Goal: Entertainment & Leisure: Consume media (video, audio)

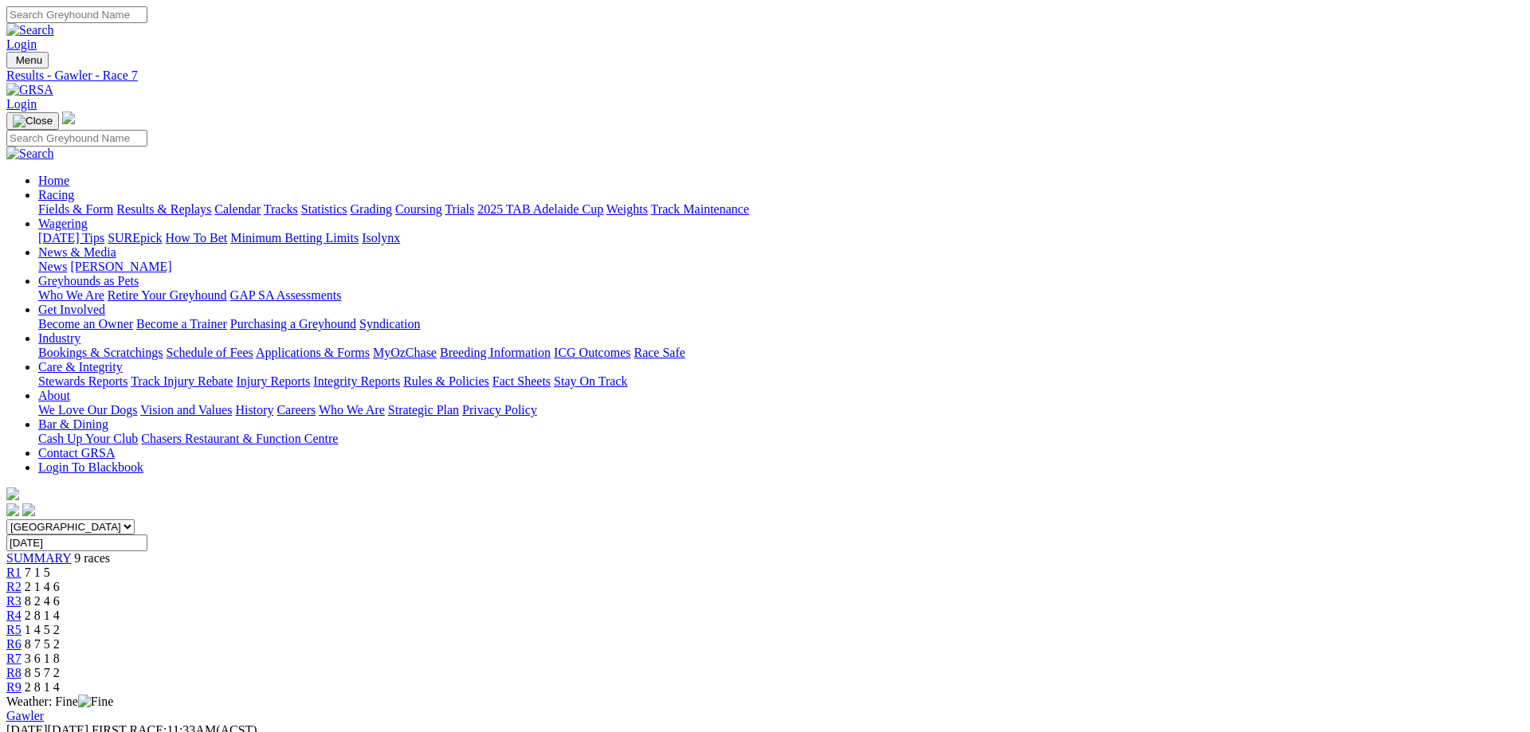
click at [113, 202] on link "Fields & Form" at bounding box center [75, 209] width 75 height 14
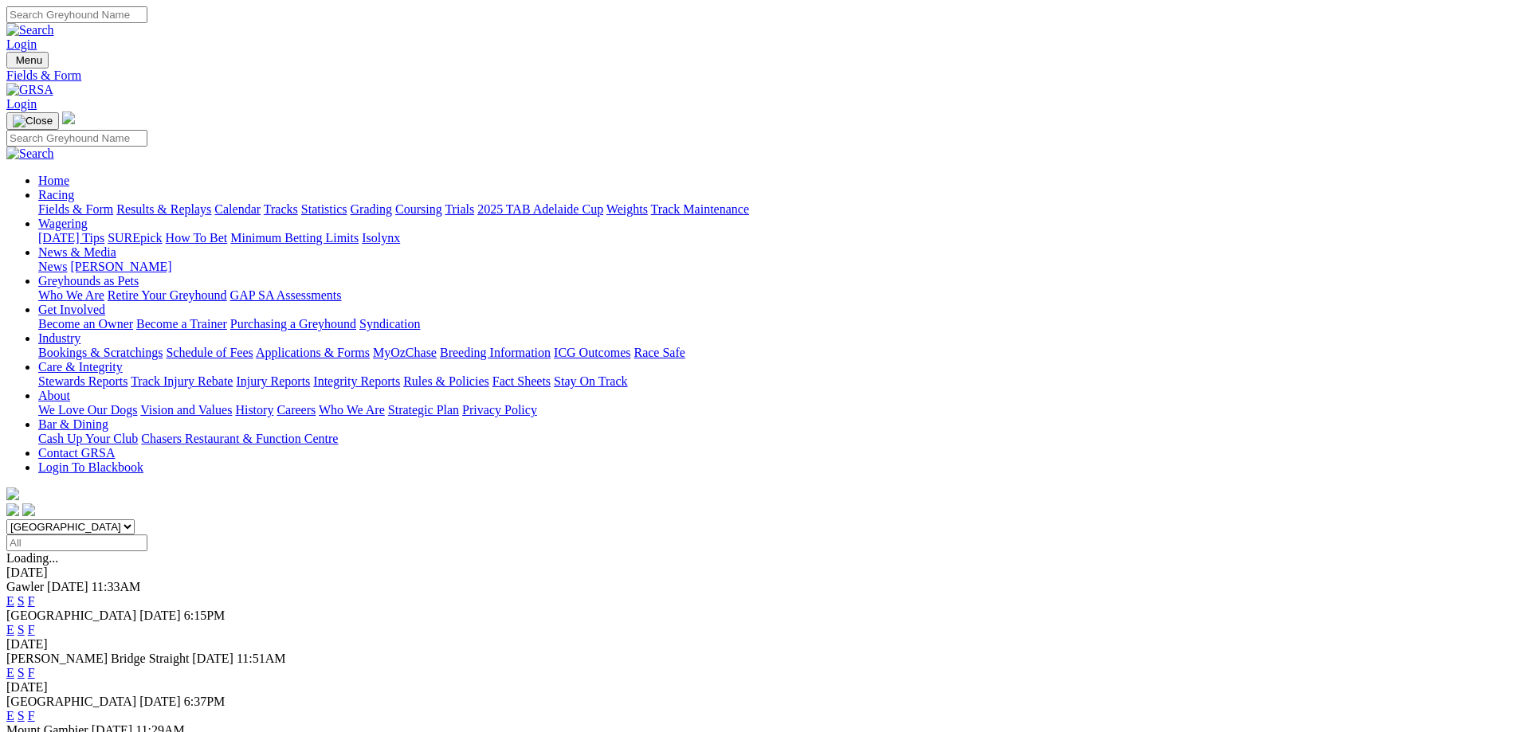
click at [35, 666] on link "F" at bounding box center [31, 673] width 7 height 14
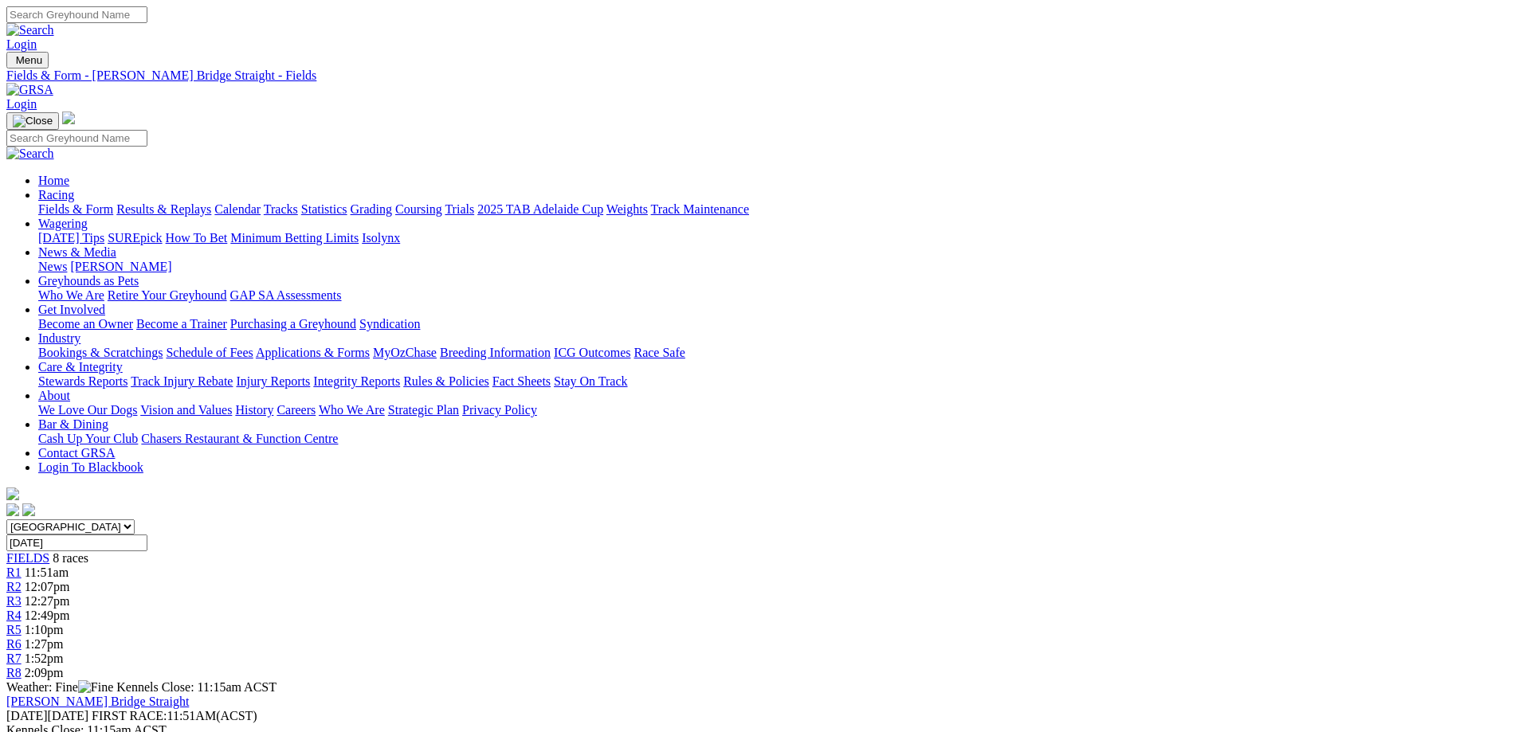
click at [22, 566] on link "R1" at bounding box center [13, 573] width 15 height 14
click at [22, 666] on link "R8" at bounding box center [13, 673] width 15 height 14
click at [64, 652] on span "1:52pm" at bounding box center [44, 659] width 39 height 14
click at [981, 637] on div "R6 1:27pm" at bounding box center [764, 644] width 1517 height 14
click at [64, 637] on span "1:27pm" at bounding box center [44, 644] width 39 height 14
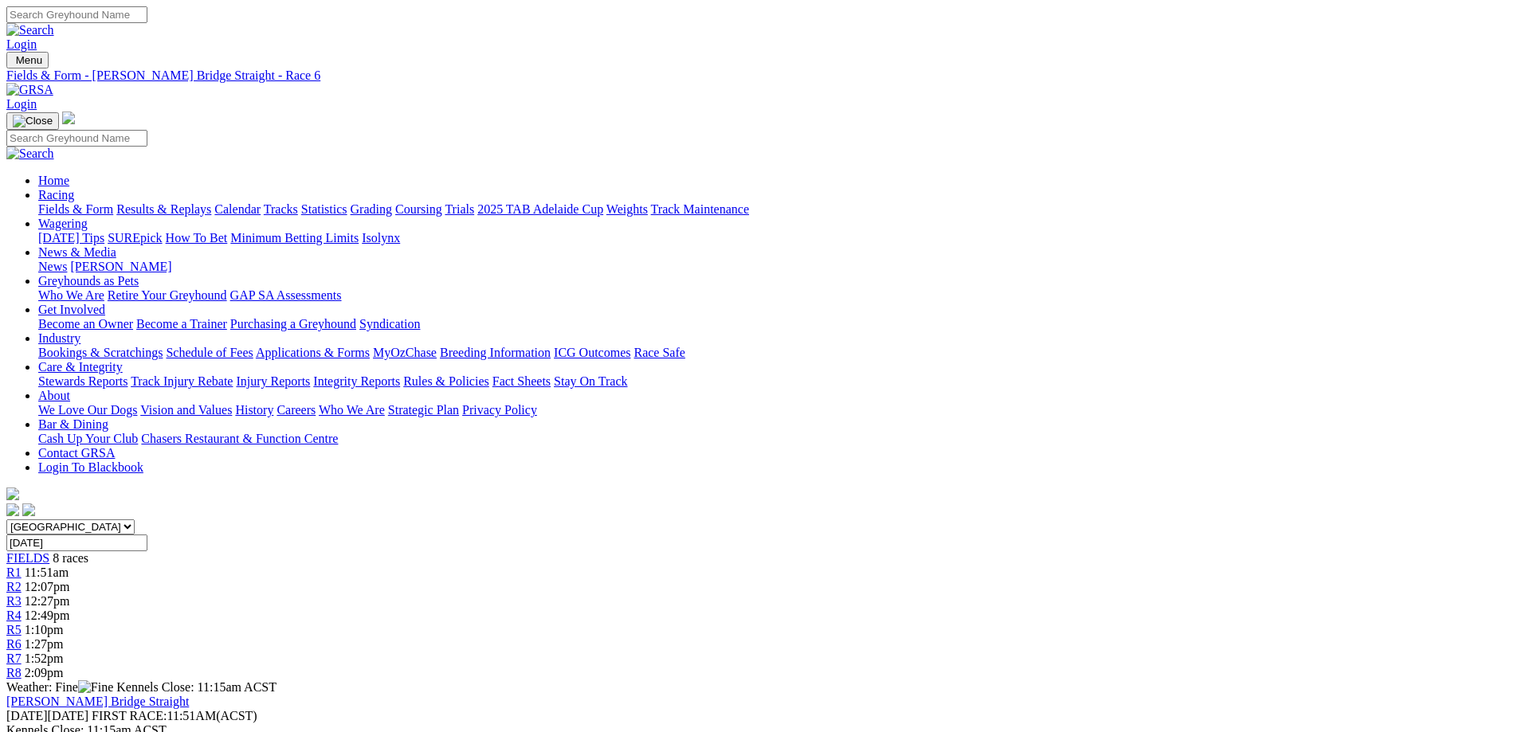
click at [22, 623] on link "R5" at bounding box center [13, 630] width 15 height 14
click at [22, 652] on span "R7" at bounding box center [13, 659] width 15 height 14
click at [1213, 666] on div "R8 2:09pm" at bounding box center [764, 673] width 1517 height 14
click at [211, 202] on link "Results & Replays" at bounding box center [163, 209] width 95 height 14
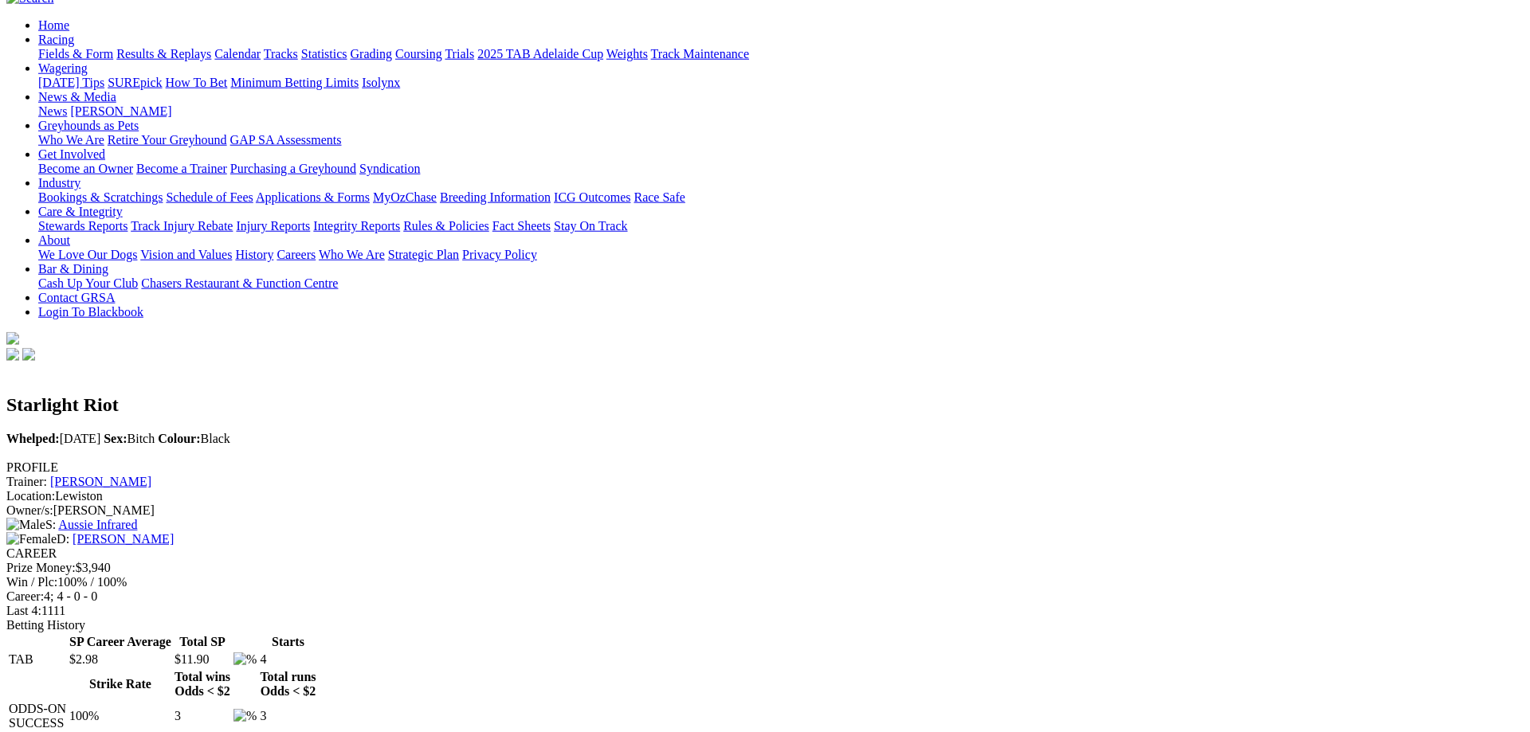
scroll to position [163, 0]
